Goal: Information Seeking & Learning: Learn about a topic

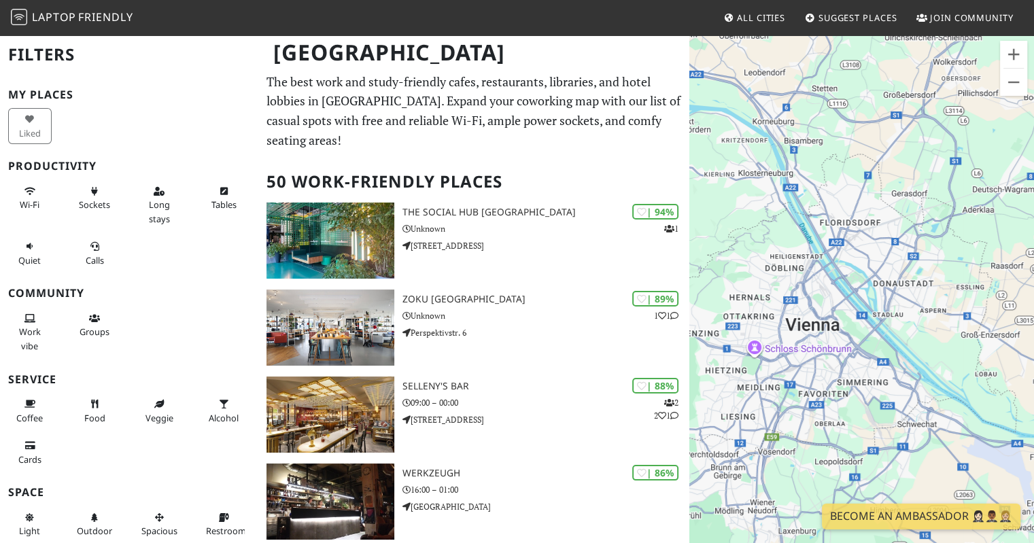
click at [581, 122] on p "The best work and study-friendly cafes, restaurants, libraries, and hotel lobbi…" at bounding box center [474, 111] width 415 height 78
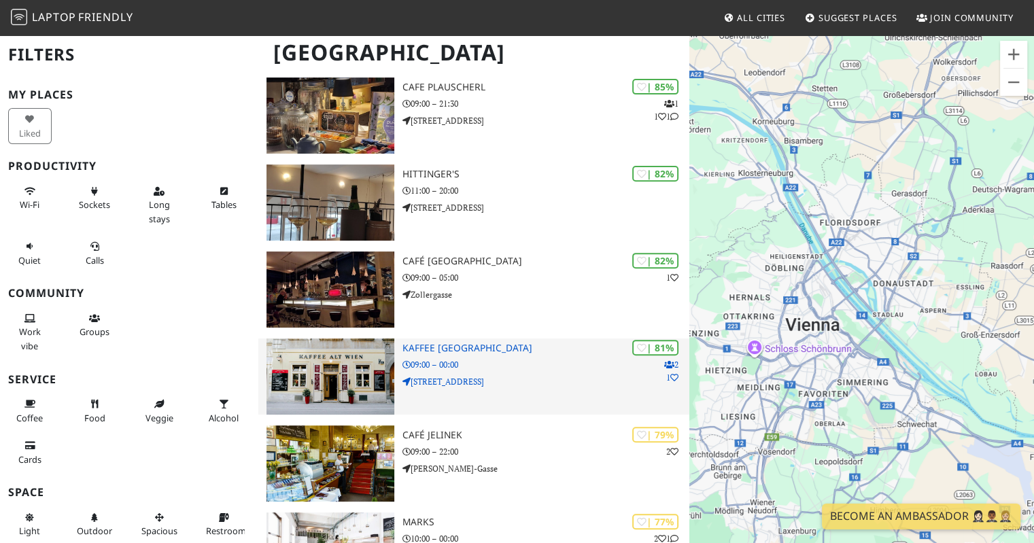
scroll to position [476, 0]
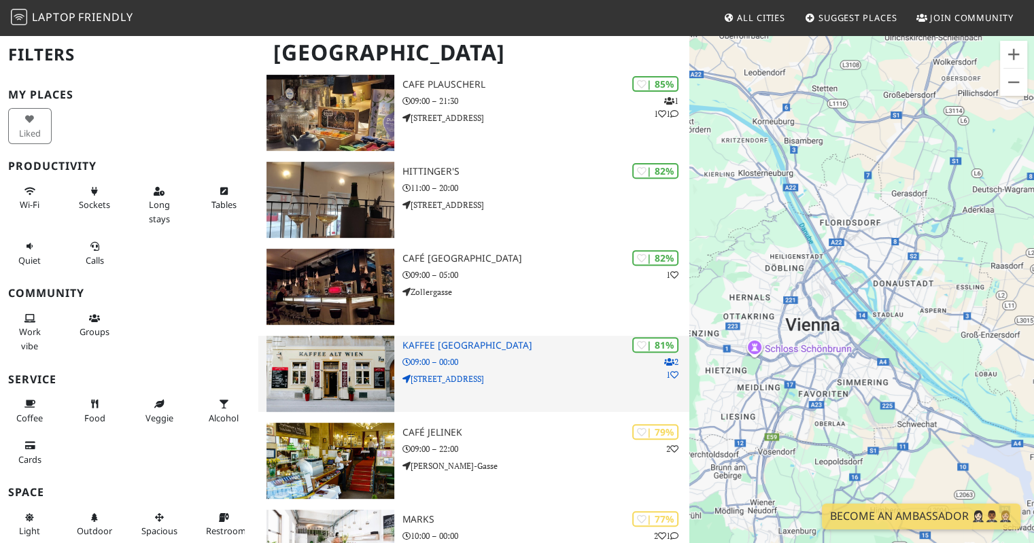
click at [513, 356] on p "09:00 – 00:00" at bounding box center [547, 362] width 288 height 13
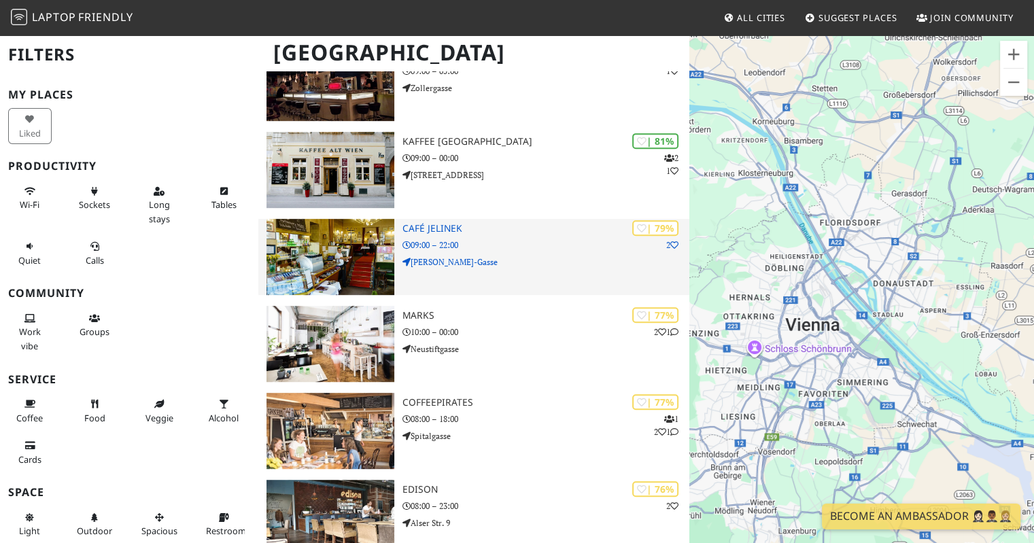
scroll to position [748, 0]
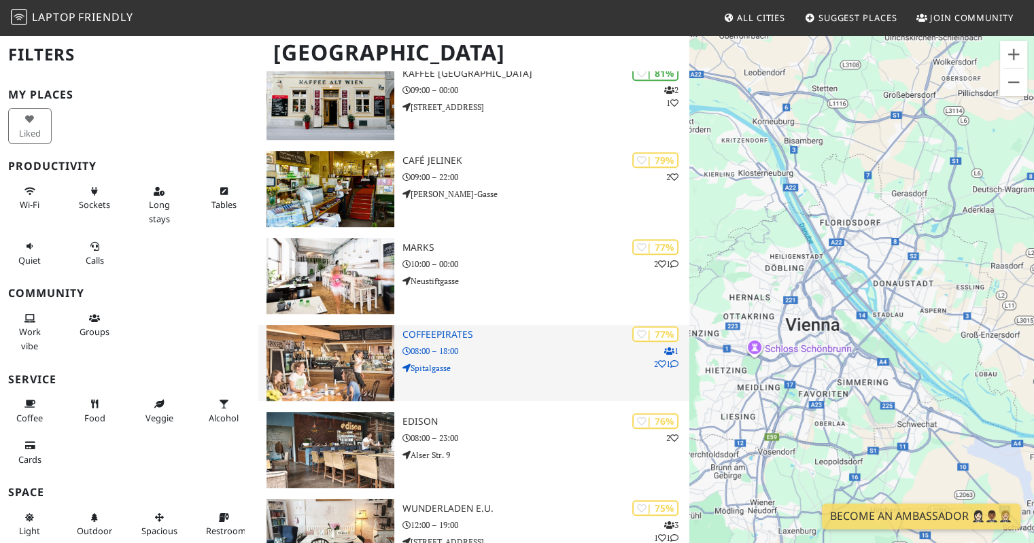
click at [499, 345] on p "08:00 – 18:00" at bounding box center [547, 351] width 288 height 13
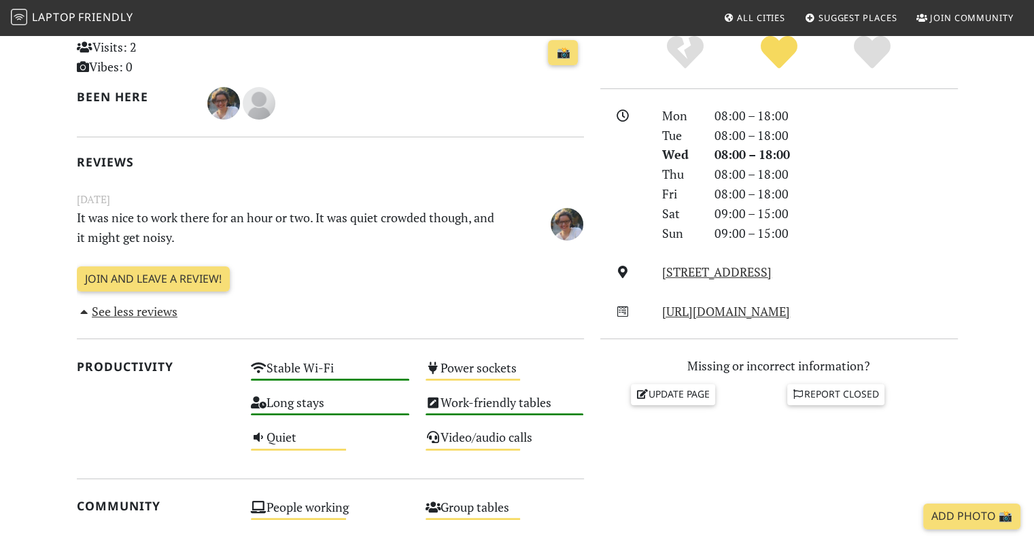
scroll to position [340, 0]
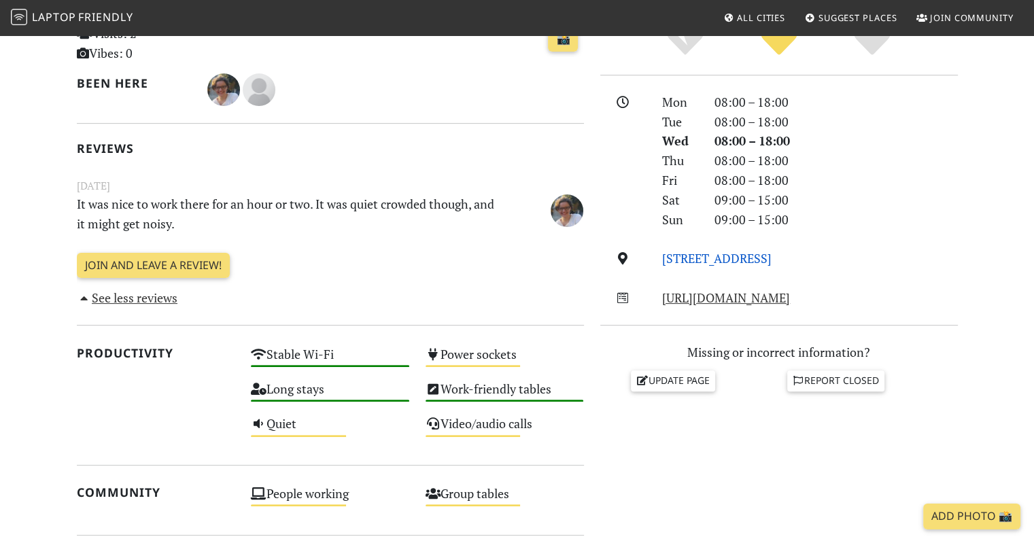
click at [707, 260] on link "Spitalgasse, 1090, Vienna" at bounding box center [716, 258] width 109 height 16
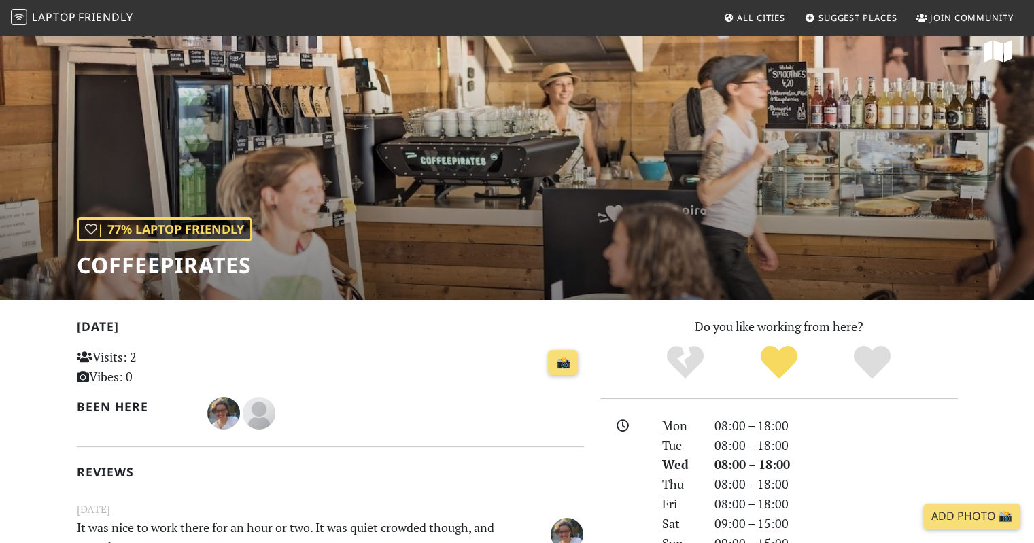
scroll to position [0, 0]
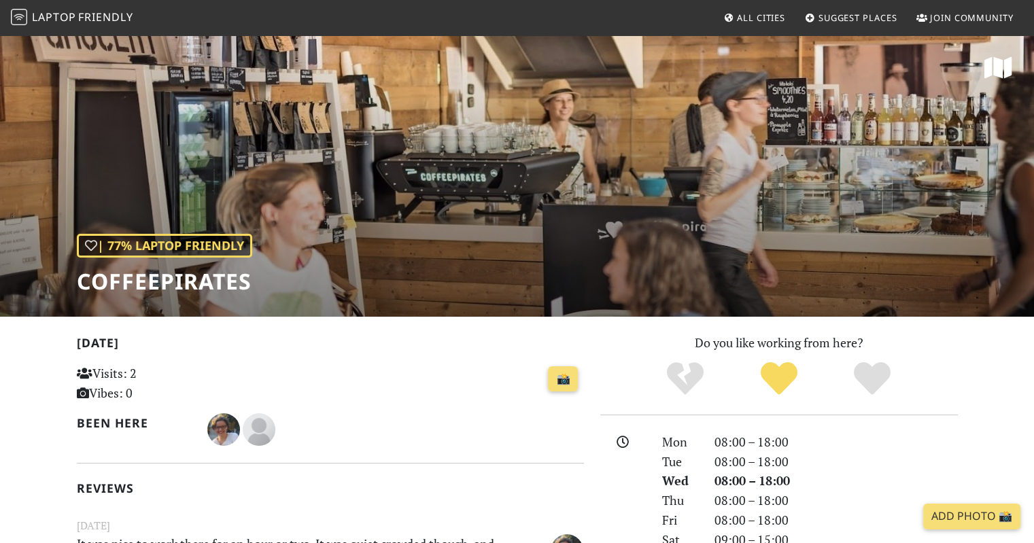
click at [56, 13] on span "Laptop" at bounding box center [54, 17] width 44 height 15
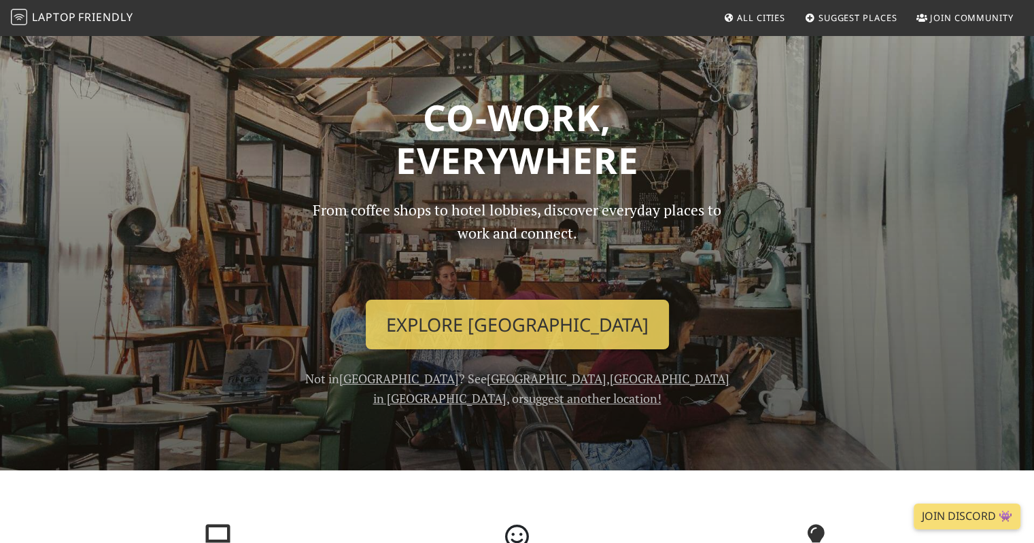
click at [758, 13] on span "All Cities" at bounding box center [761, 18] width 48 height 12
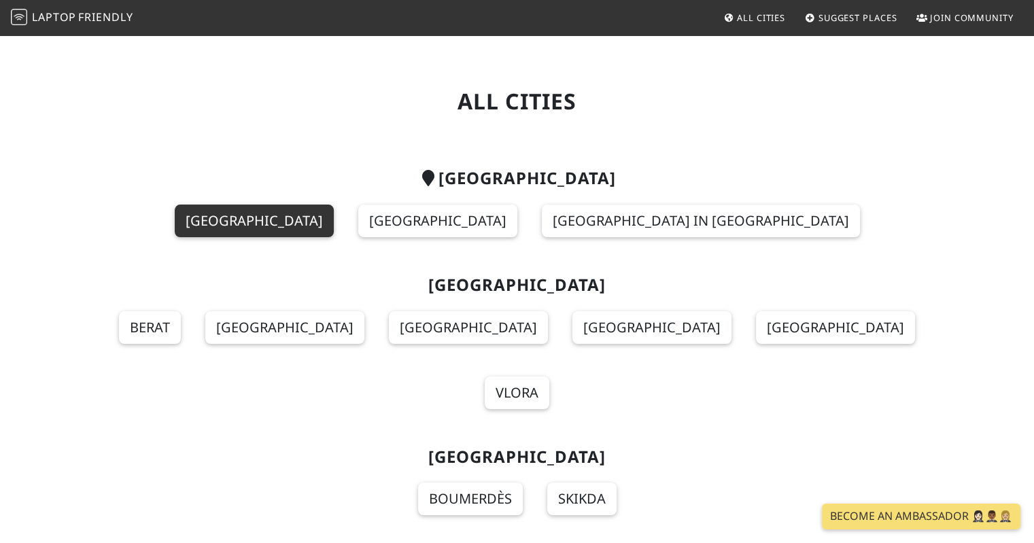
click at [334, 221] on link "Vienna" at bounding box center [254, 221] width 159 height 33
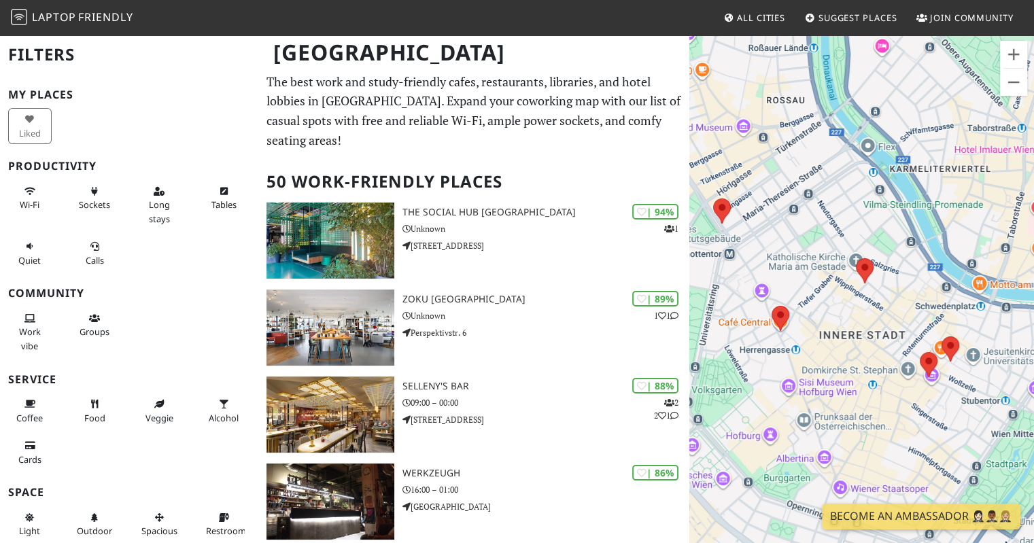
drag, startPoint x: 932, startPoint y: 386, endPoint x: 815, endPoint y: 418, distance: 121.4
click at [815, 418] on div at bounding box center [862, 305] width 345 height 543
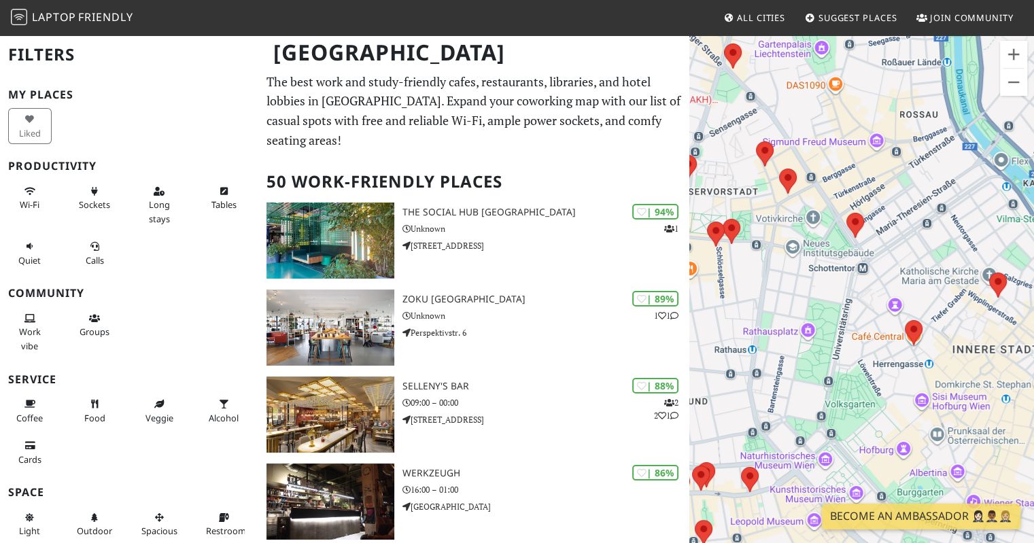
drag, startPoint x: 740, startPoint y: 293, endPoint x: 837, endPoint y: 290, distance: 97.3
click at [837, 290] on div at bounding box center [862, 305] width 345 height 543
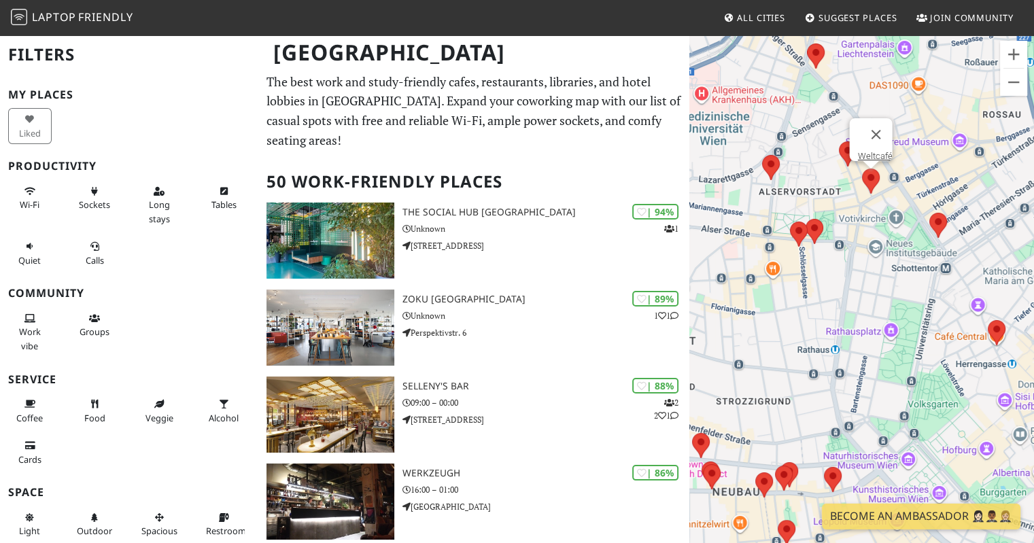
click at [862, 169] on area at bounding box center [862, 169] width 0 height 0
click at [865, 151] on link "Weltcafé" at bounding box center [875, 156] width 35 height 10
click at [762, 155] on area at bounding box center [762, 155] width 0 height 0
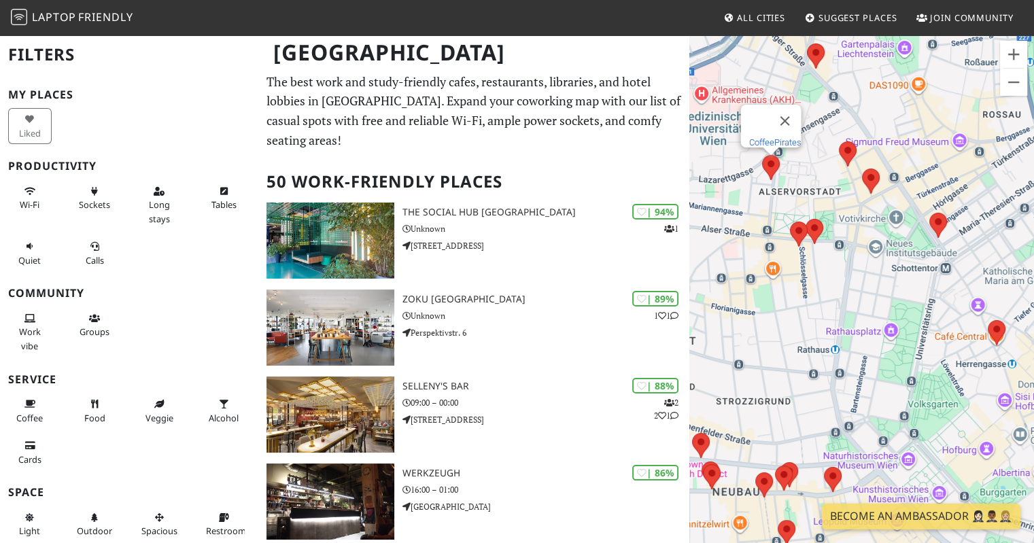
click at [764, 137] on link "CoffeePirates" at bounding box center [775, 142] width 52 height 10
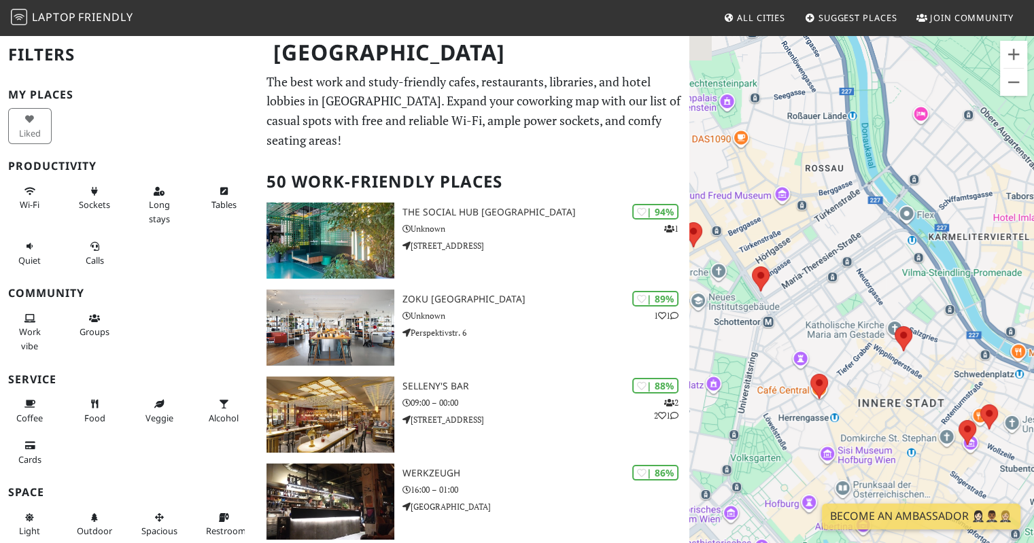
drag, startPoint x: 802, startPoint y: 324, endPoint x: 1044, endPoint y: 267, distance: 248.2
click at [1034, 267] on html "Laptop Friendly All Cities Suggest Places Join Community Vienna Filters My Plac…" at bounding box center [517, 271] width 1034 height 543
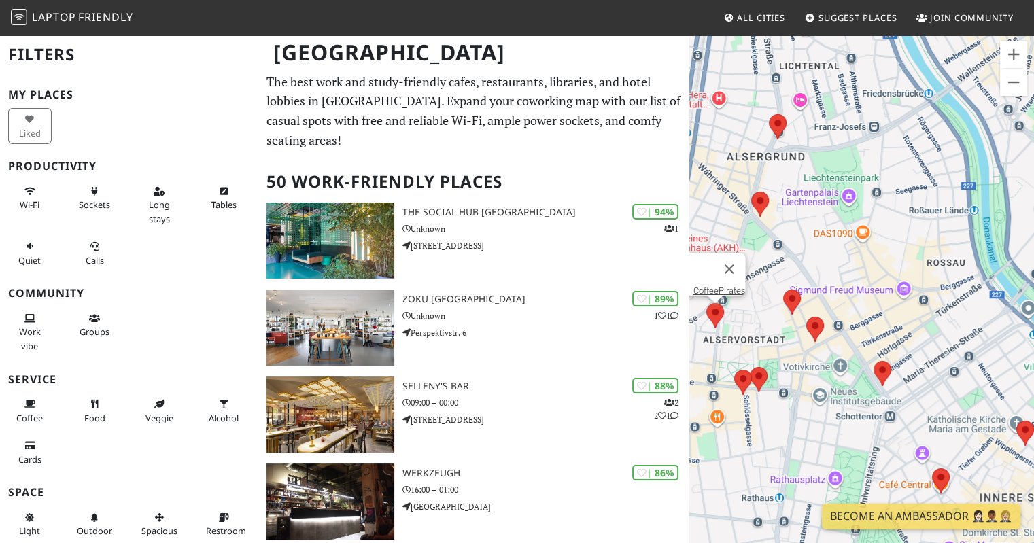
drag, startPoint x: 789, startPoint y: 319, endPoint x: 878, endPoint y: 429, distance: 141.7
click at [879, 429] on div "CoffeePirates" at bounding box center [862, 305] width 345 height 543
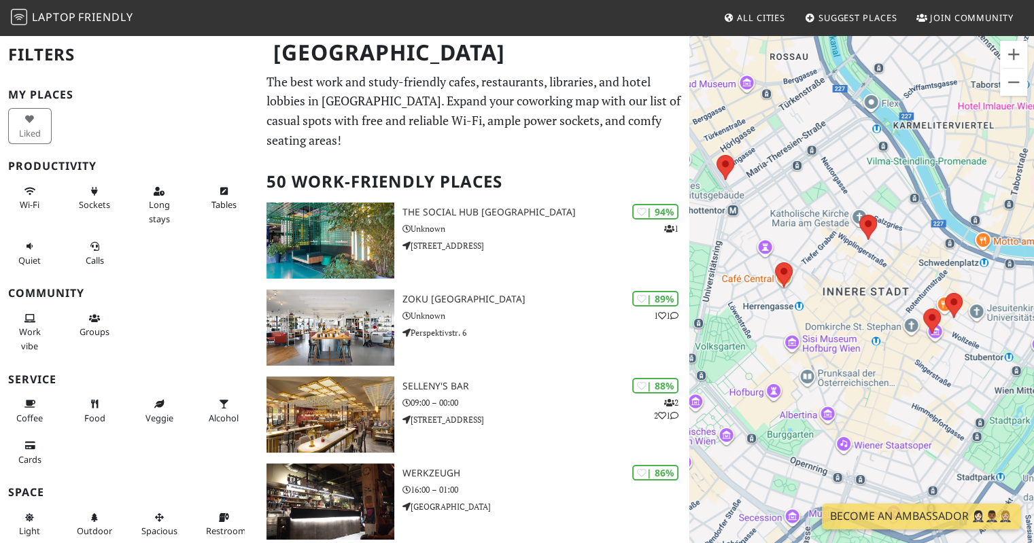
drag, startPoint x: 940, startPoint y: 298, endPoint x: 768, endPoint y: 384, distance: 192.5
click at [768, 384] on div "CoffeePirates" at bounding box center [862, 305] width 345 height 543
click at [860, 215] on area at bounding box center [860, 215] width 0 height 0
click at [866, 197] on link "KAFFEIN" at bounding box center [871, 202] width 33 height 10
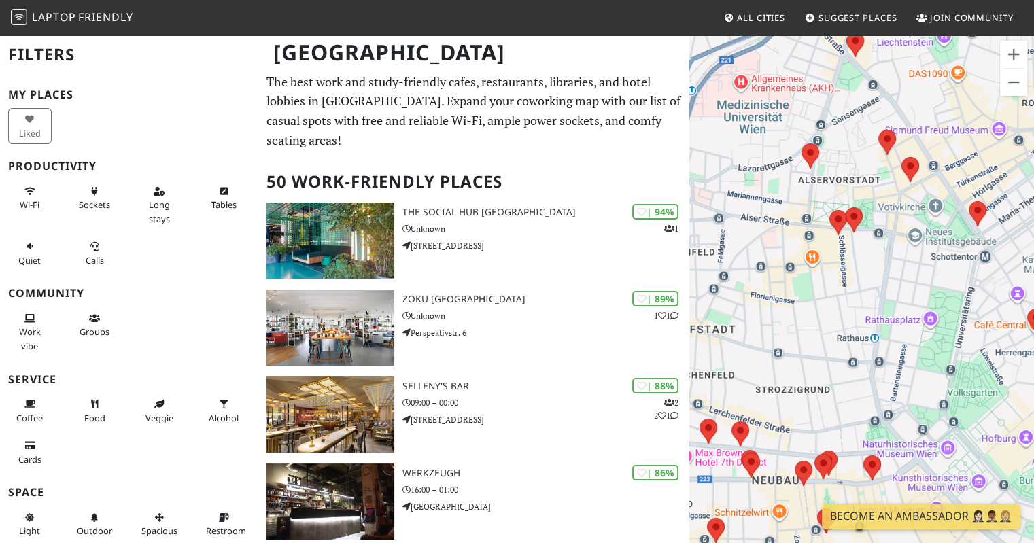
drag, startPoint x: 747, startPoint y: 252, endPoint x: 949, endPoint y: 269, distance: 202.7
click at [959, 299] on div "KAFFEIN" at bounding box center [862, 305] width 345 height 543
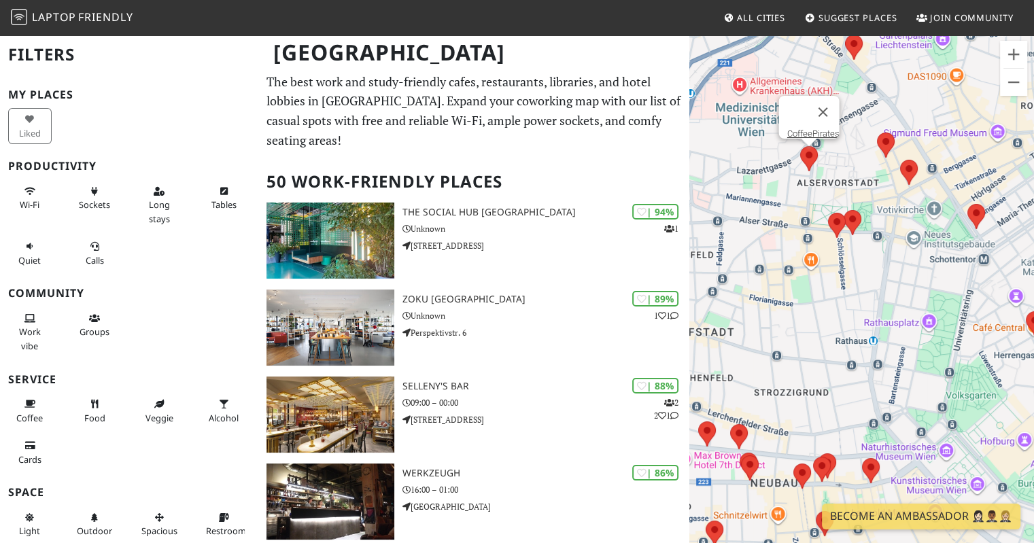
drag, startPoint x: 804, startPoint y: 161, endPoint x: 808, endPoint y: 148, distance: 14.2
click at [800, 146] on area at bounding box center [800, 146] width 0 height 0
click at [800, 129] on link "CoffeePirates" at bounding box center [813, 134] width 52 height 10
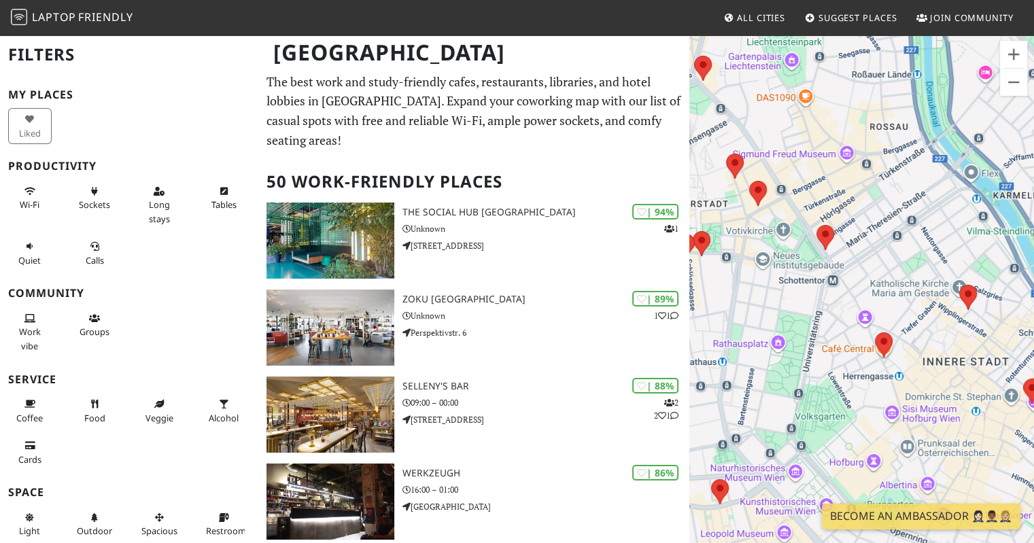
drag, startPoint x: 884, startPoint y: 279, endPoint x: 730, endPoint y: 301, distance: 155.8
click at [730, 301] on div "CoffeePirates" at bounding box center [862, 305] width 345 height 543
click at [875, 333] on area at bounding box center [875, 333] width 0 height 0
click at [877, 315] on link "Café Central" at bounding box center [887, 320] width 47 height 10
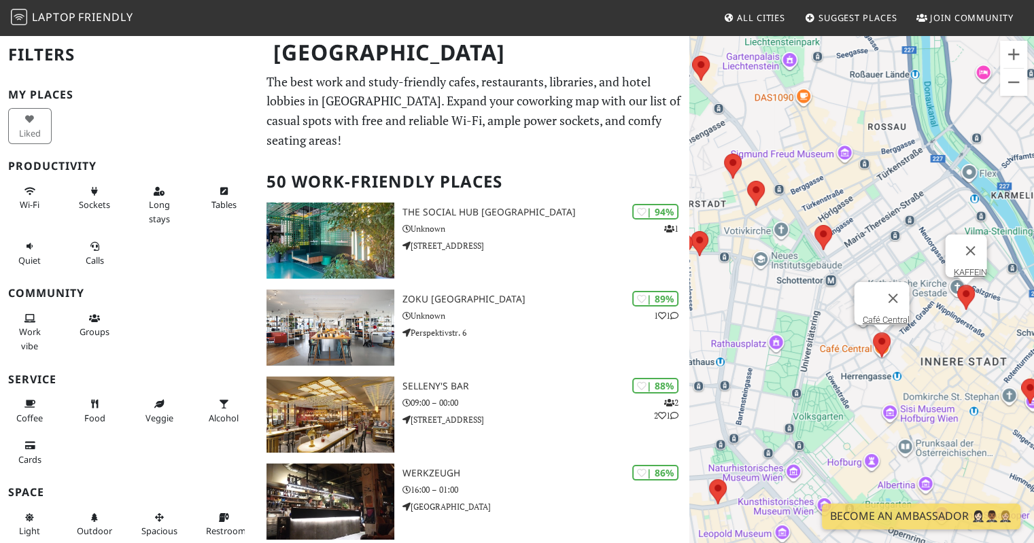
click at [958, 285] on area at bounding box center [958, 285] width 0 height 0
click at [964, 267] on link "KAFFEIN" at bounding box center [969, 272] width 33 height 10
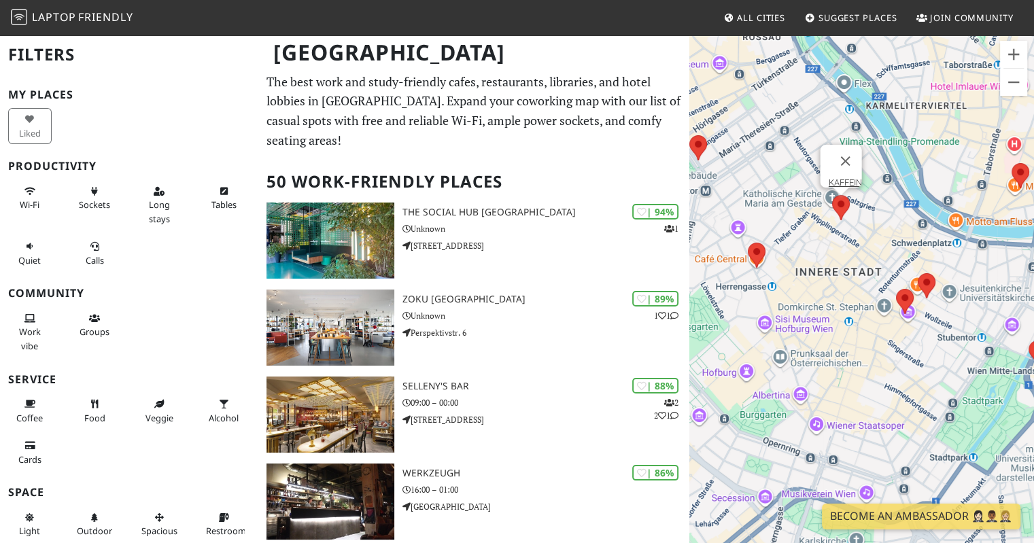
drag, startPoint x: 938, startPoint y: 463, endPoint x: 813, endPoint y: 373, distance: 154.0
click at [813, 373] on div "KAFFEIN" at bounding box center [862, 305] width 345 height 543
click at [918, 273] on area at bounding box center [918, 273] width 0 height 0
click at [925, 256] on link "Kaffee Alt Wien" at bounding box center [930, 261] width 109 height 10
click at [896, 289] on area at bounding box center [896, 289] width 0 height 0
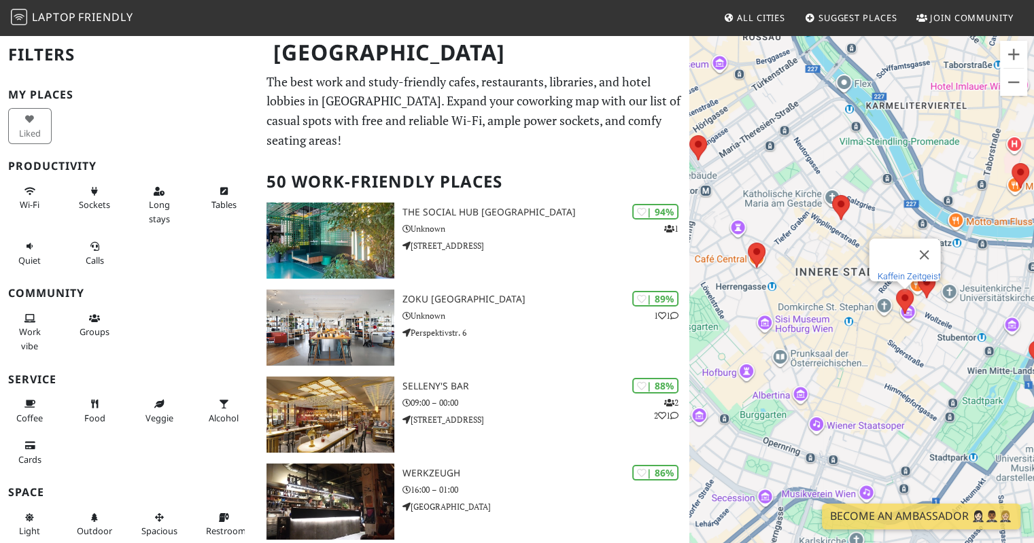
click at [900, 271] on link "Kaffein Zeitgeist" at bounding box center [908, 276] width 63 height 10
click at [944, 314] on div "Kaffein Zeitgeist" at bounding box center [862, 305] width 345 height 543
click at [918, 273] on area at bounding box center [918, 273] width 0 height 0
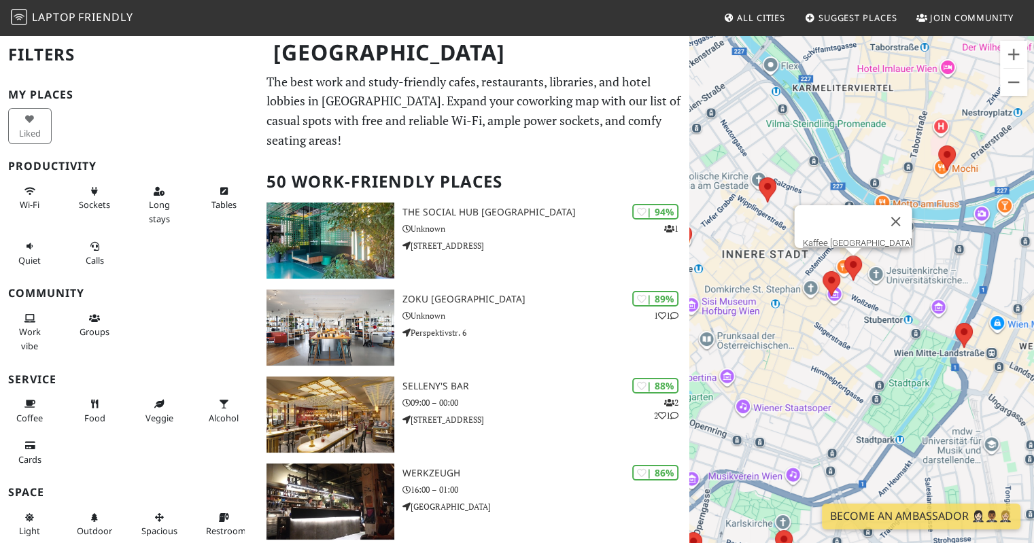
drag, startPoint x: 939, startPoint y: 346, endPoint x: 840, endPoint y: 324, distance: 101.6
click at [840, 324] on div "Kaffee Alt Wien" at bounding box center [862, 305] width 345 height 543
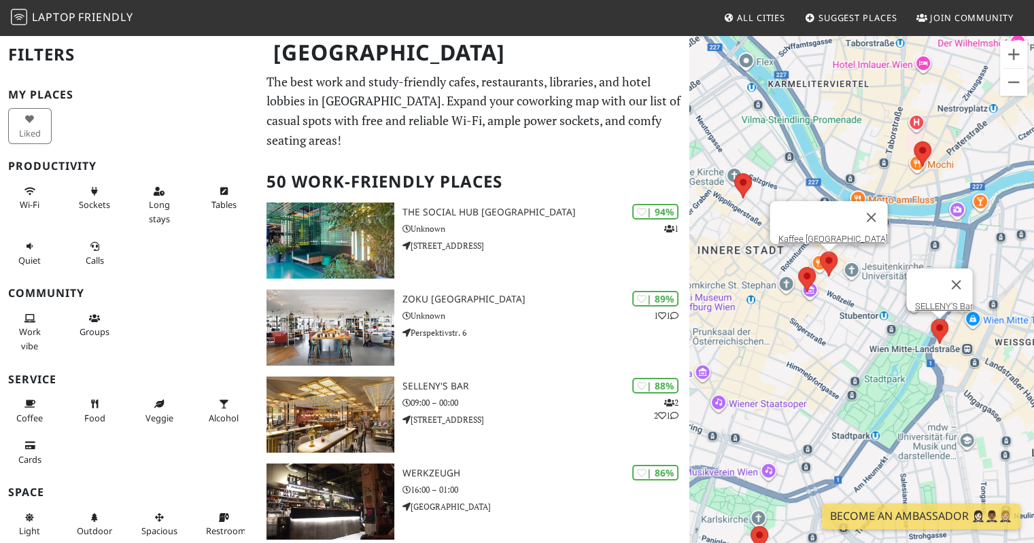
click at [931, 319] on area at bounding box center [931, 319] width 0 height 0
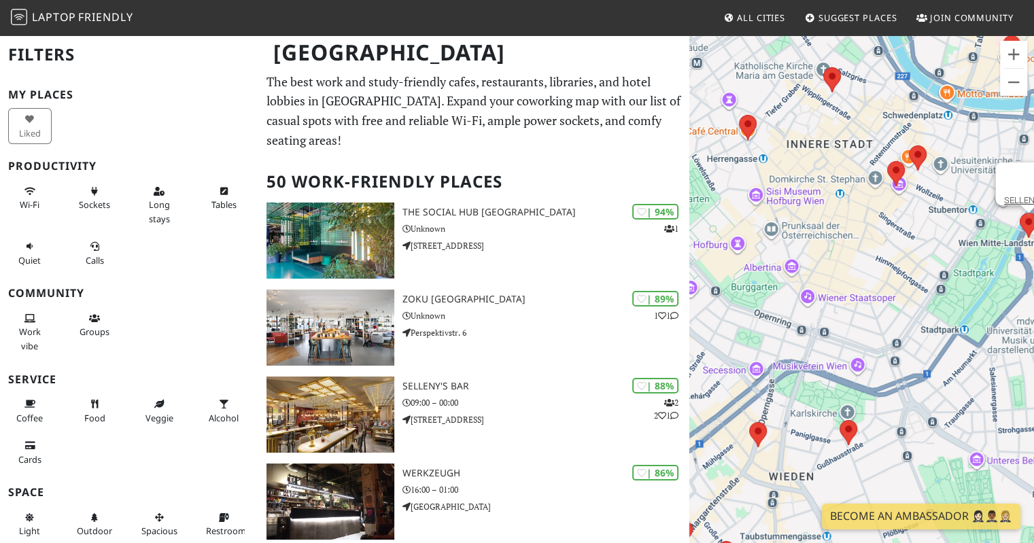
drag, startPoint x: 860, startPoint y: 451, endPoint x: 949, endPoint y: 345, distance: 138.5
click at [949, 345] on div "SELLENY'S Bar" at bounding box center [862, 305] width 345 height 543
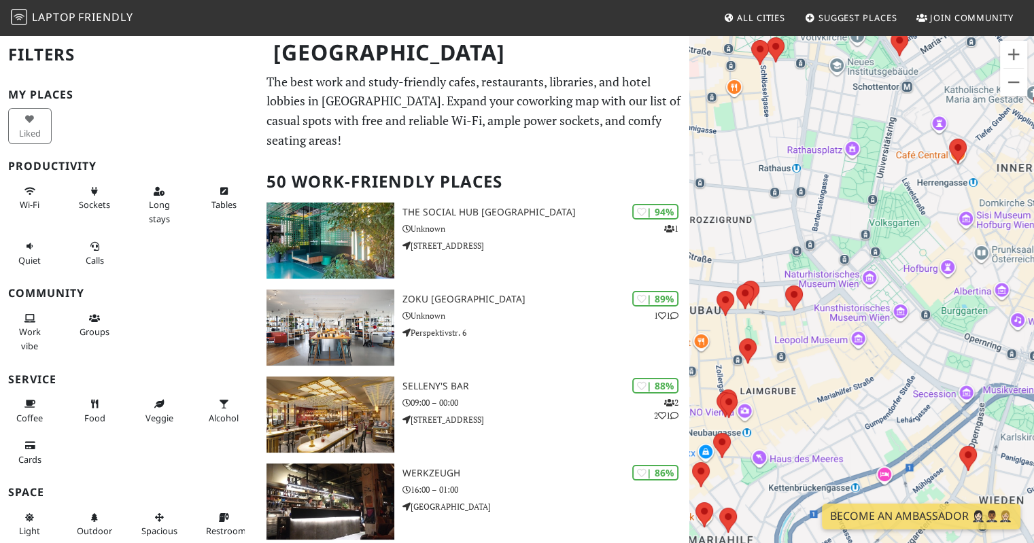
drag, startPoint x: 809, startPoint y: 310, endPoint x: 1020, endPoint y: 336, distance: 213.1
click at [1020, 336] on div "SELLENY'S Bar" at bounding box center [862, 305] width 345 height 543
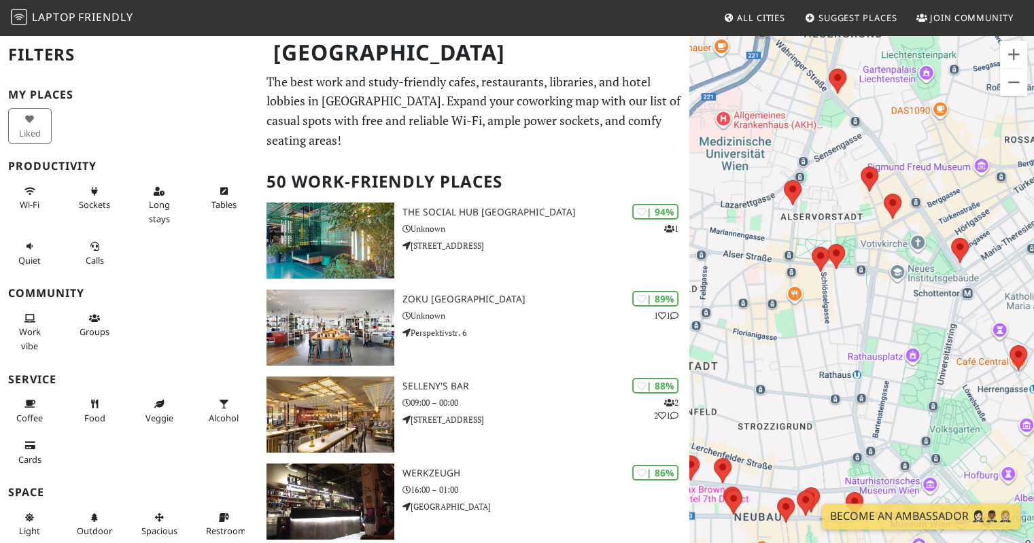
drag, startPoint x: 789, startPoint y: 156, endPoint x: 811, endPoint y: 361, distance: 206.5
click at [811, 361] on div "SELLENY'S Bar" at bounding box center [862, 305] width 345 height 543
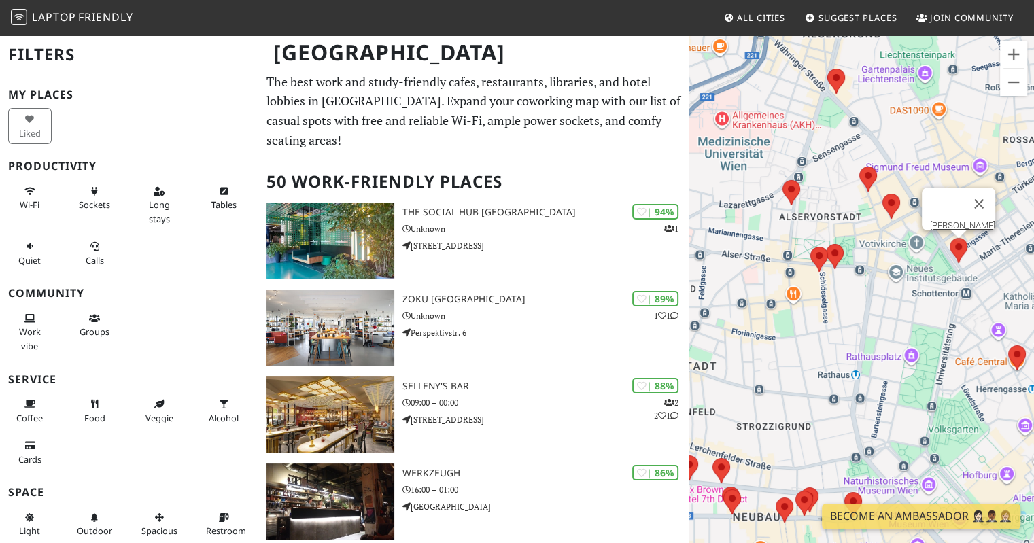
click at [950, 238] on area at bounding box center [950, 238] width 0 height 0
click at [955, 220] on link "[PERSON_NAME]" at bounding box center [962, 225] width 65 height 10
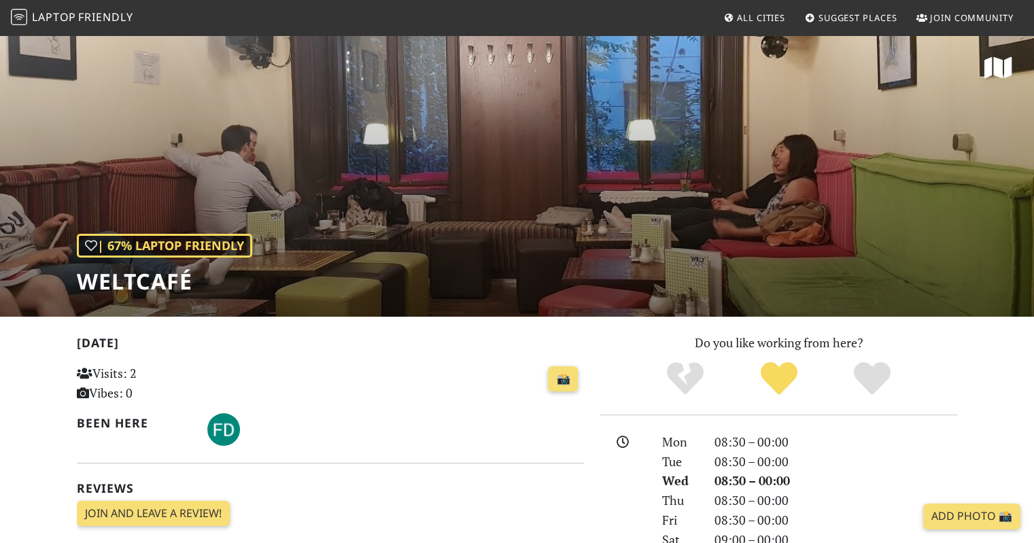
scroll to position [340, 0]
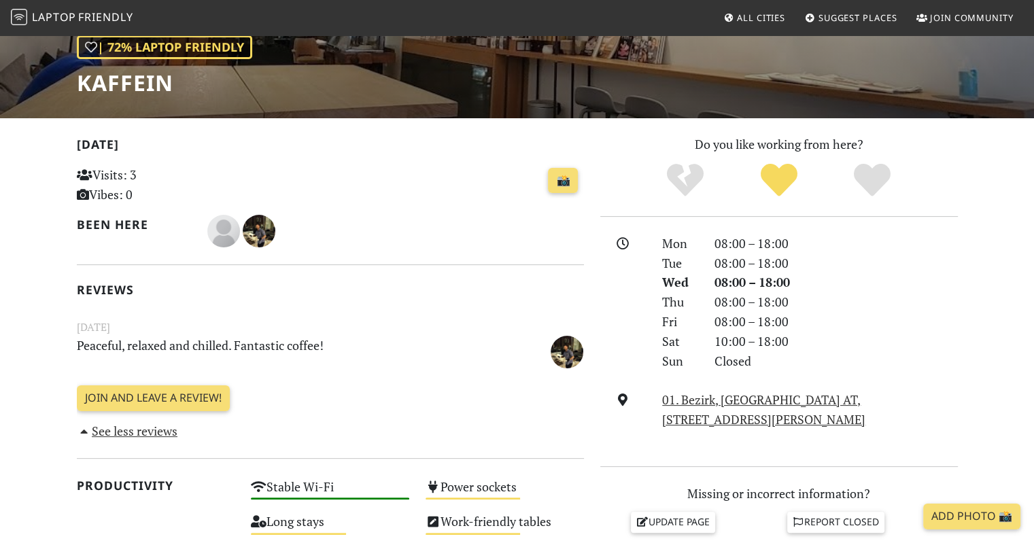
scroll to position [173, 0]
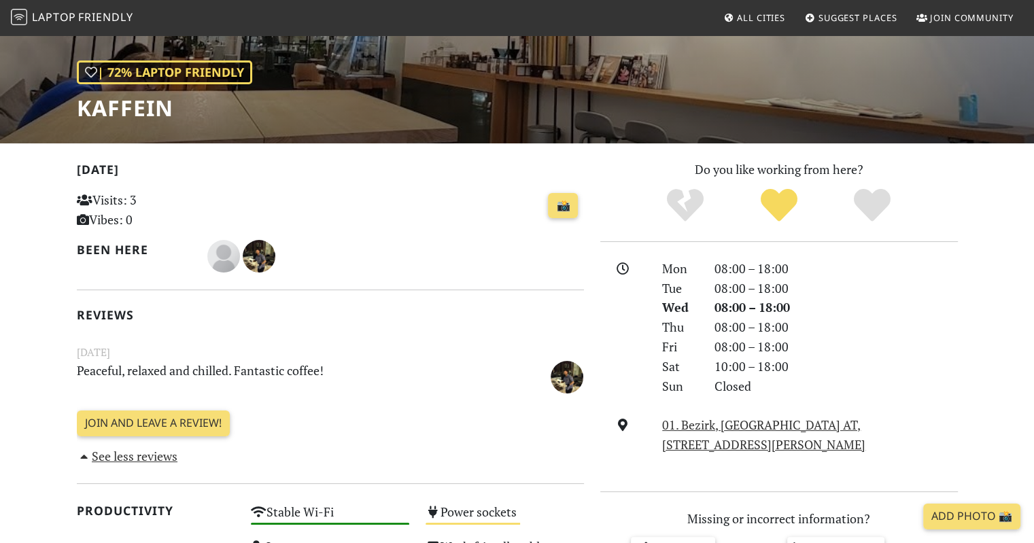
drag, startPoint x: 773, startPoint y: 424, endPoint x: 412, endPoint y: 255, distance: 398.5
click at [411, 255] on div at bounding box center [395, 256] width 377 height 33
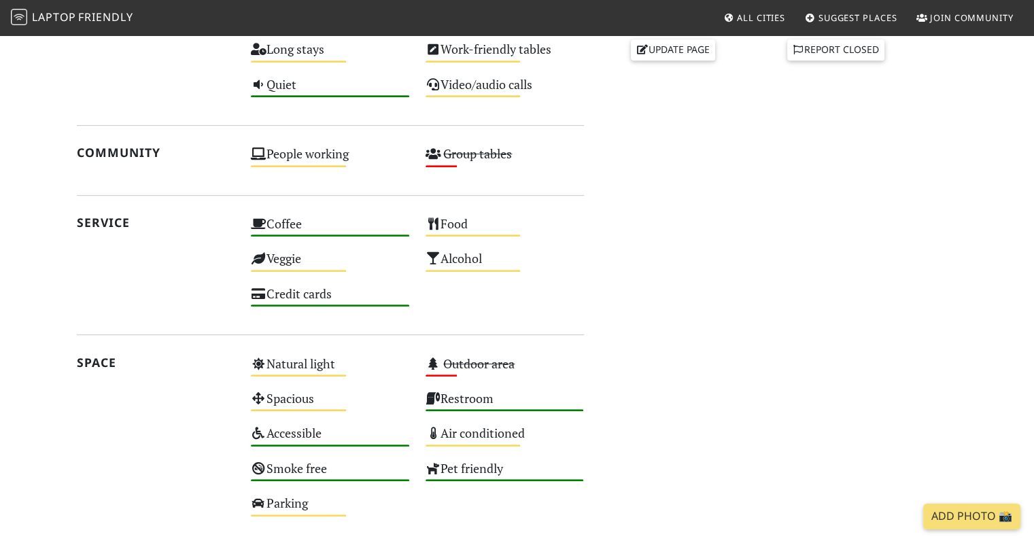
scroll to position [581, 0]
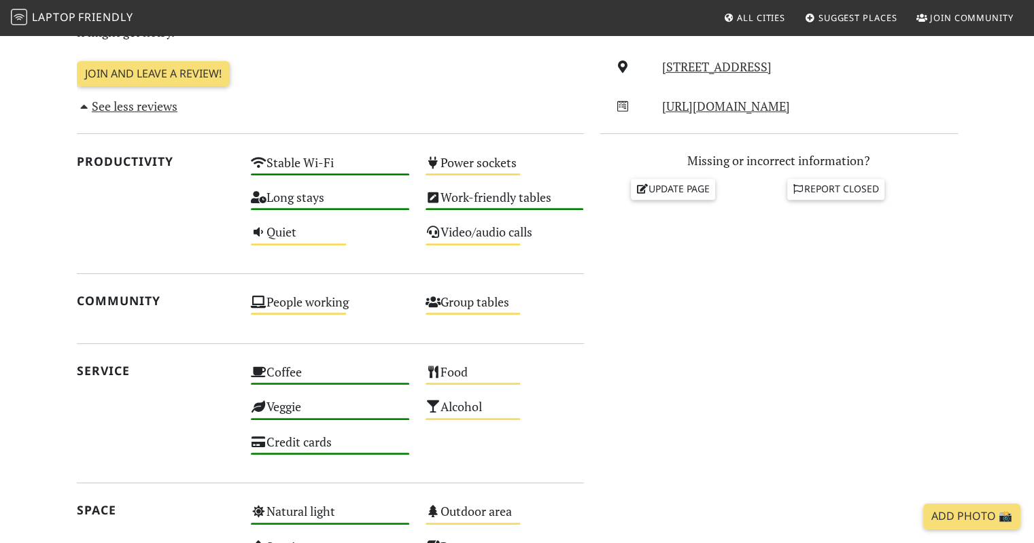
scroll to position [544, 0]
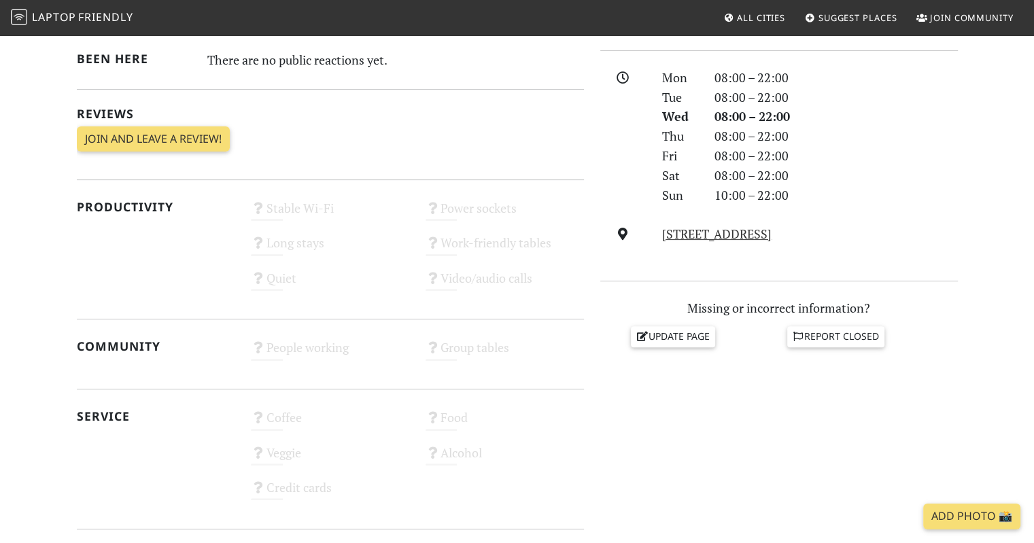
scroll to position [204, 0]
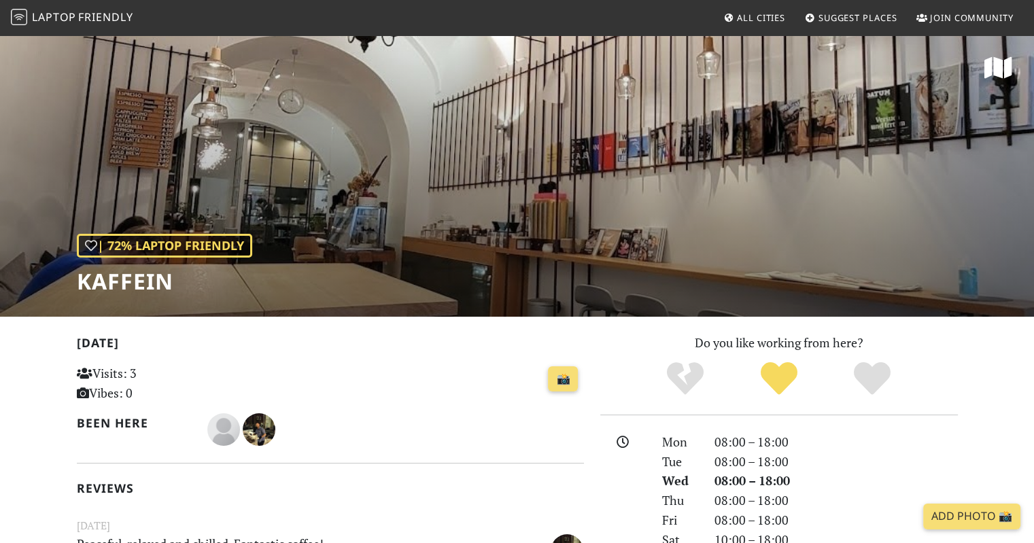
scroll to position [340, 0]
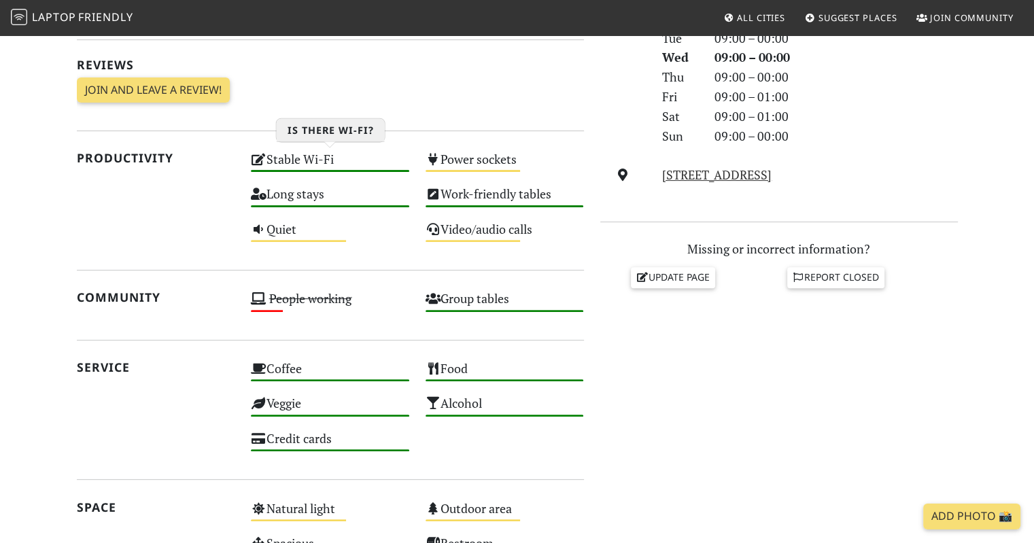
scroll to position [408, 0]
